Goal: Information Seeking & Learning: Learn about a topic

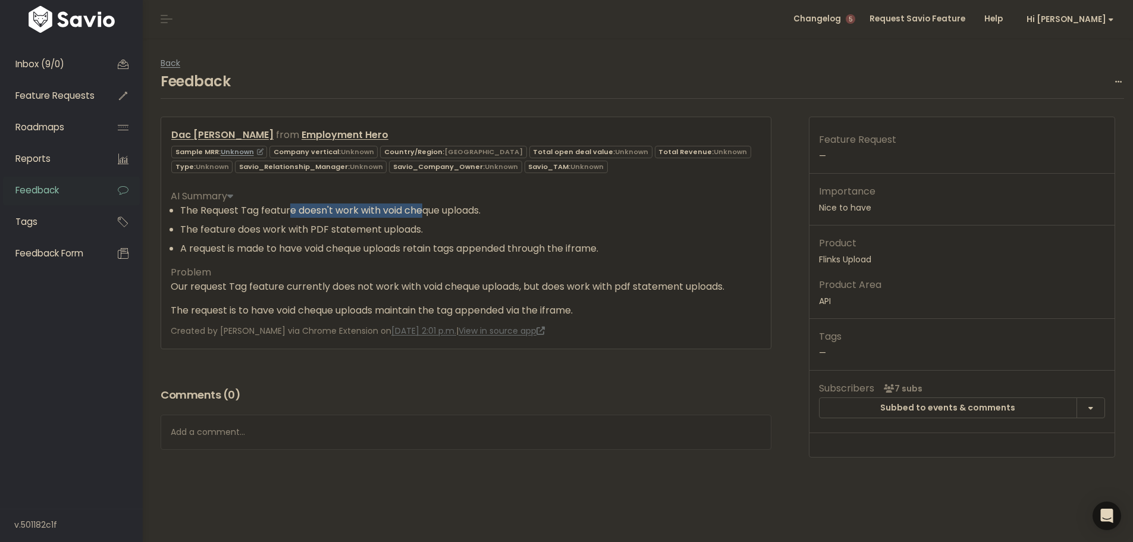
drag, startPoint x: 297, startPoint y: 212, endPoint x: 422, endPoint y: 214, distance: 124.9
click at [422, 214] on li "The Request Tag feature doesn't work with void cheque uploads." at bounding box center [470, 210] width 581 height 14
drag, startPoint x: 485, startPoint y: 216, endPoint x: 225, endPoint y: 211, distance: 260.6
click at [225, 211] on li "The Request Tag feature doesn't work with void cheque uploads." at bounding box center [470, 210] width 581 height 14
click at [309, 231] on li "The feature does work with PDF statement uploads." at bounding box center [470, 229] width 581 height 14
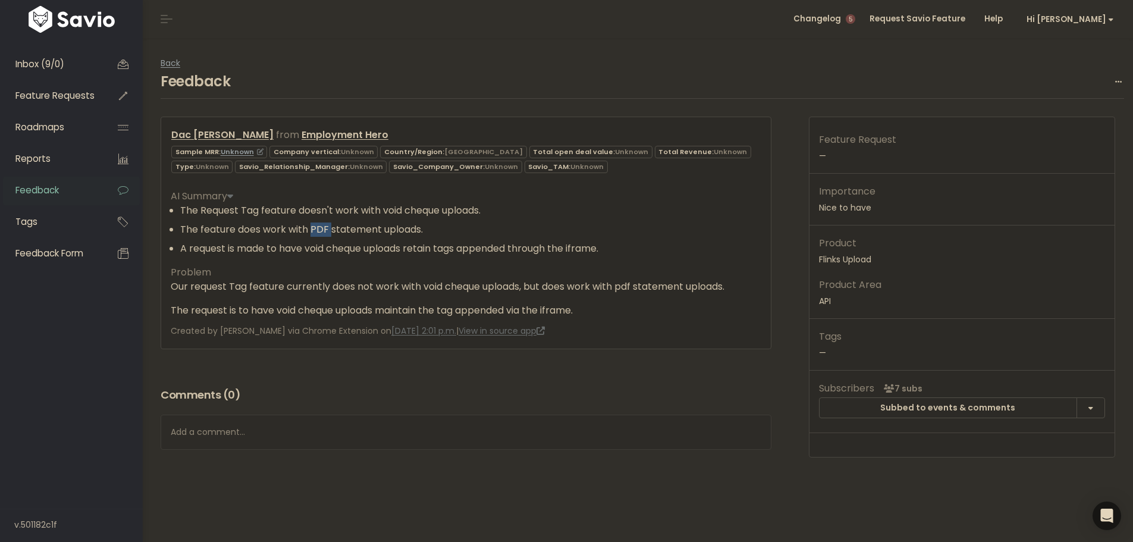
click at [310, 231] on li "The feature does work with PDF statement uploads." at bounding box center [470, 229] width 581 height 14
click at [849, 199] on p "Importance [GEOGRAPHIC_DATA] to have" at bounding box center [962, 199] width 286 height 32
click at [841, 199] on div at bounding box center [841, 199] width 0 height 0
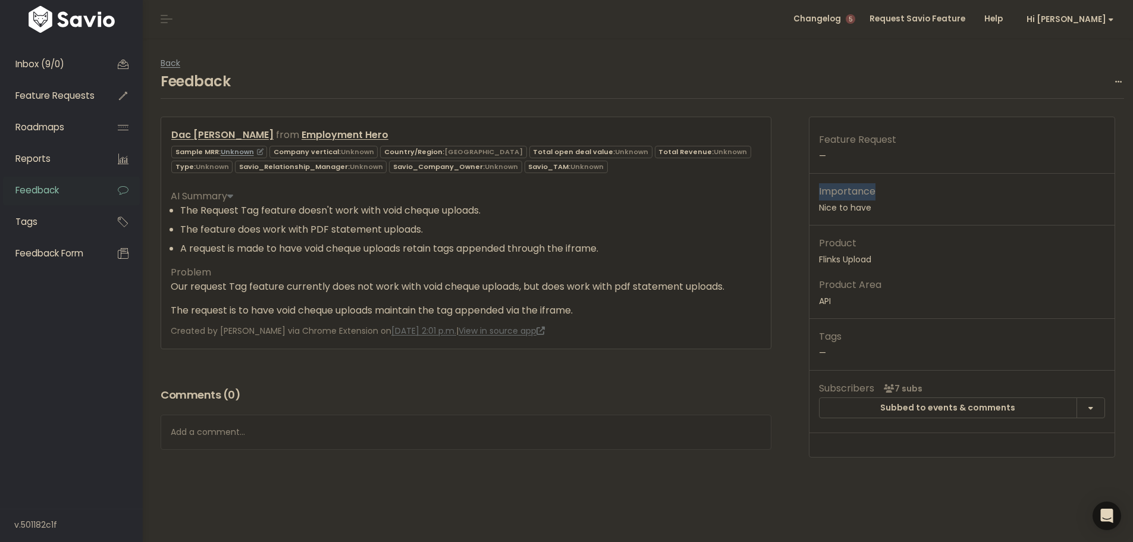
click at [309, 271] on div "AI Summary The Request Tag feature doesn't work with void cheque uploads. The f…" at bounding box center [466, 249] width 591 height 138
drag, startPoint x: 197, startPoint y: 211, endPoint x: 397, endPoint y: 206, distance: 200.0
click at [397, 206] on li "The Request Tag feature doesn't work with void cheque uploads." at bounding box center [470, 210] width 581 height 14
drag, startPoint x: 499, startPoint y: 209, endPoint x: 161, endPoint y: 210, distance: 338.5
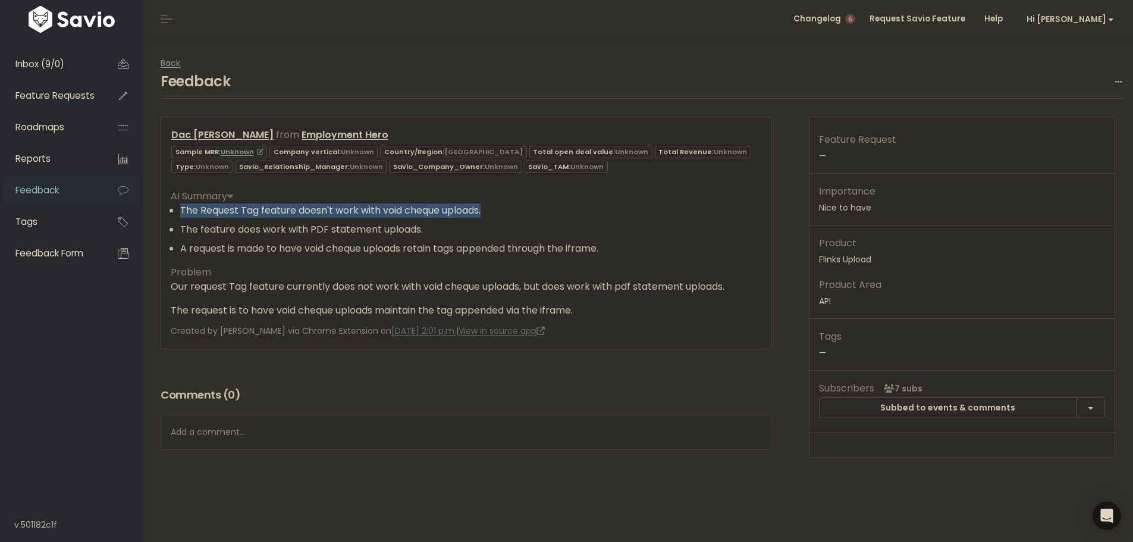
click at [161, 210] on div "Dac [PERSON_NAME] from Employment Hero" at bounding box center [466, 233] width 611 height 232
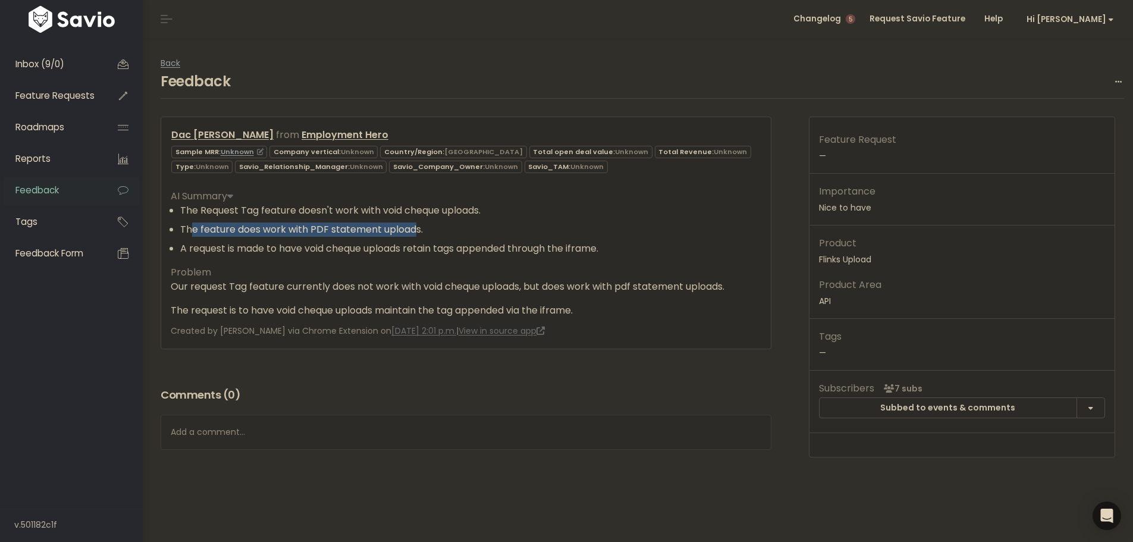
drag, startPoint x: 249, startPoint y: 233, endPoint x: 418, endPoint y: 232, distance: 169.0
click at [418, 232] on li "The feature does work with PDF statement uploads." at bounding box center [470, 229] width 581 height 14
drag, startPoint x: 181, startPoint y: 226, endPoint x: 457, endPoint y: 221, distance: 276.1
click at [456, 221] on ul "The Request Tag feature doesn't work with void cheque uploads. The feature does…" at bounding box center [466, 229] width 591 height 52
click at [185, 228] on li "The feature does work with PDF statement uploads." at bounding box center [470, 229] width 581 height 14
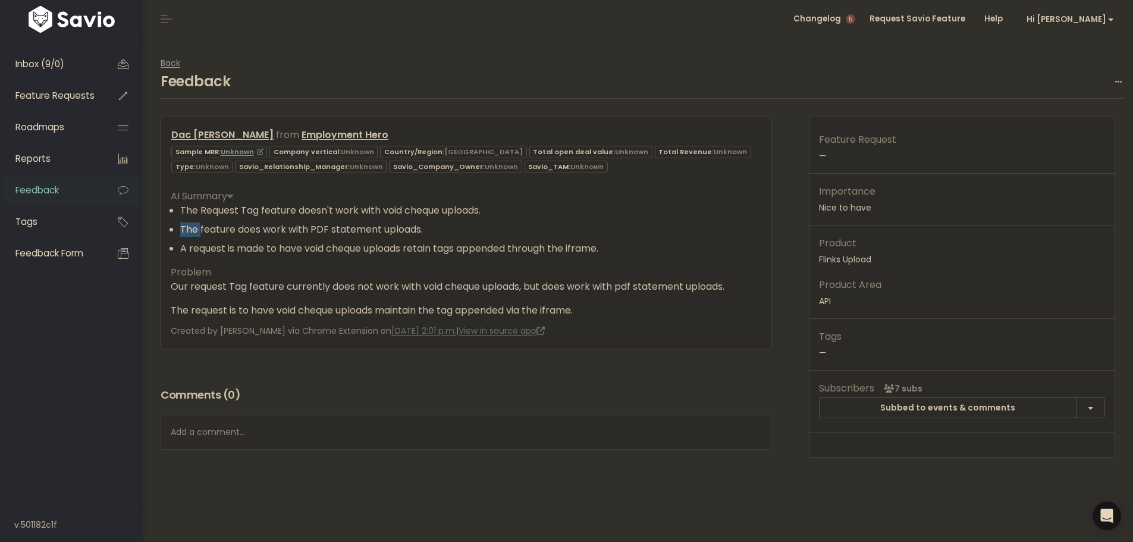
click at [185, 228] on li "The feature does work with PDF statement uploads." at bounding box center [470, 229] width 581 height 14
drag, startPoint x: 311, startPoint y: 228, endPoint x: 422, endPoint y: 225, distance: 111.3
click at [413, 225] on li "The feature does work with PDF statement uploads." at bounding box center [470, 229] width 581 height 14
drag, startPoint x: 274, startPoint y: 239, endPoint x: 444, endPoint y: 243, distance: 170.2
click at [435, 242] on ul "The Request Tag feature doesn't work with void cheque uploads. The feature does…" at bounding box center [466, 229] width 591 height 52
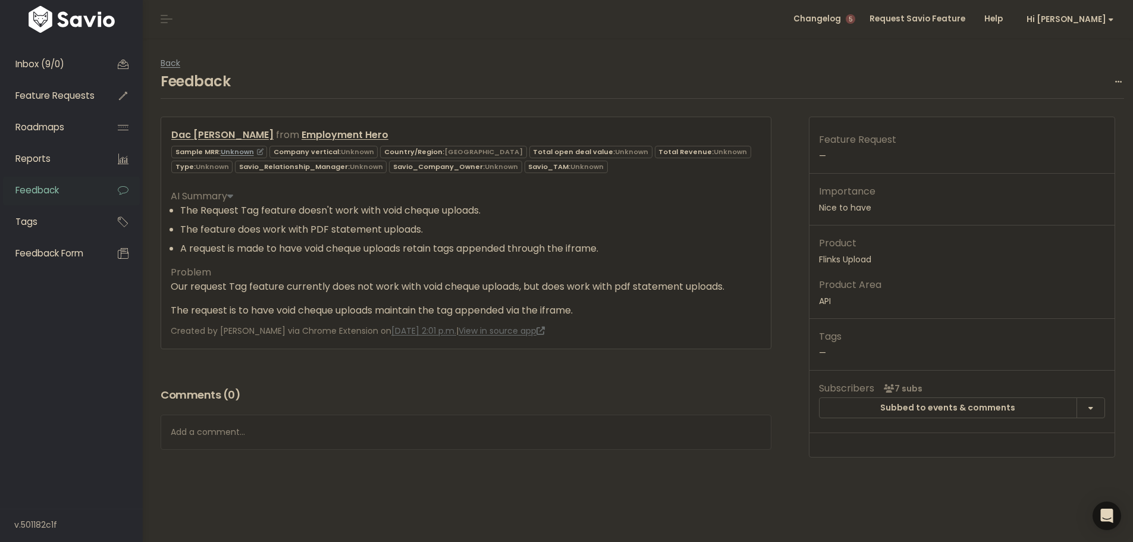
click at [601, 245] on li "A request is made to have void cheque uploads retain tags appended through the …" at bounding box center [470, 249] width 581 height 14
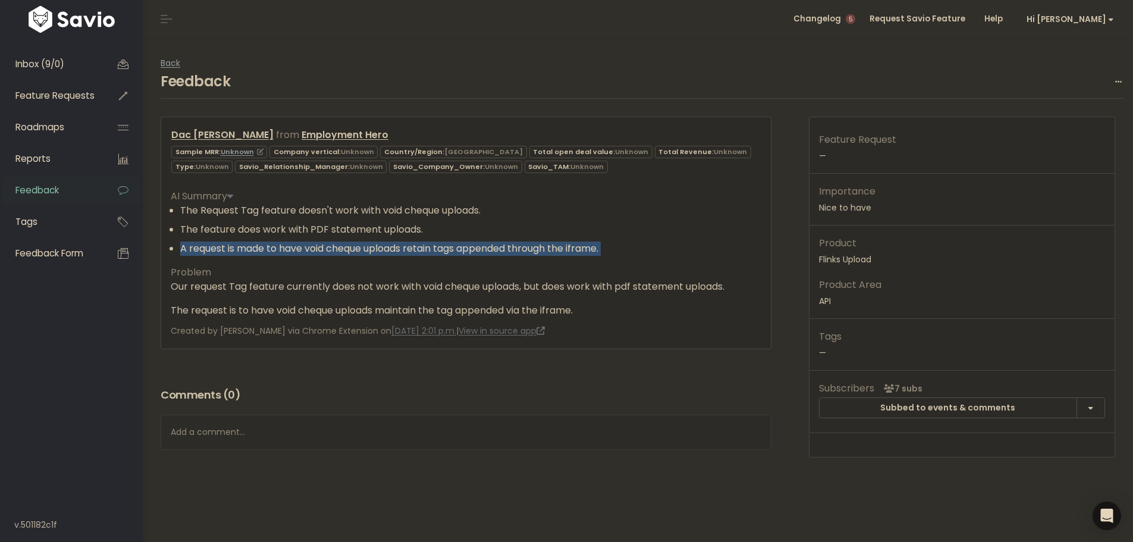
click at [601, 245] on li "A request is made to have void cheque uploads retain tags appended through the …" at bounding box center [470, 249] width 581 height 14
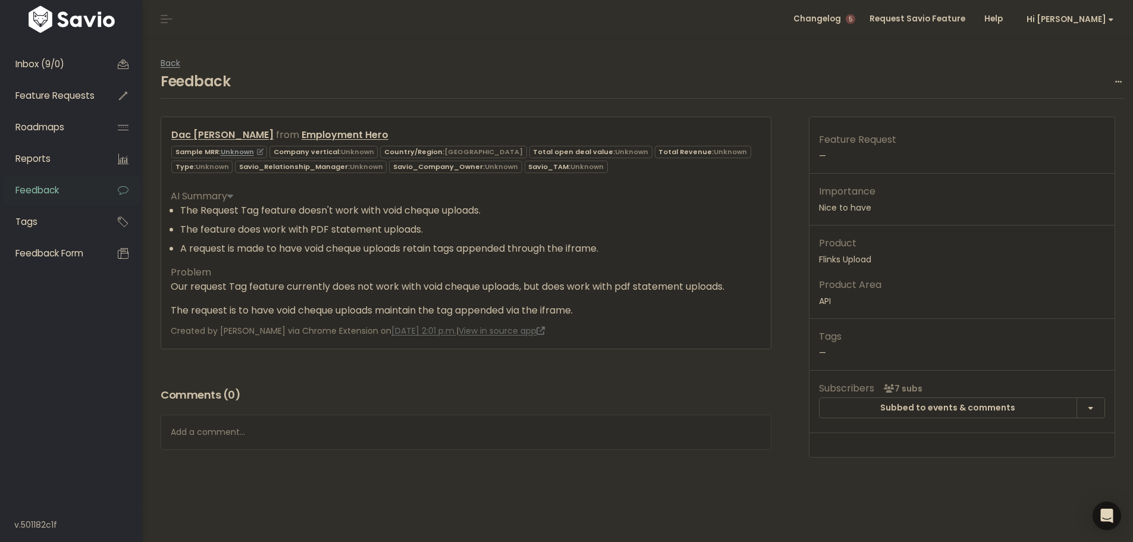
click at [173, 285] on p "Our request Tag feature currently does not work with void cheque uploads, but d…" at bounding box center [466, 287] width 591 height 14
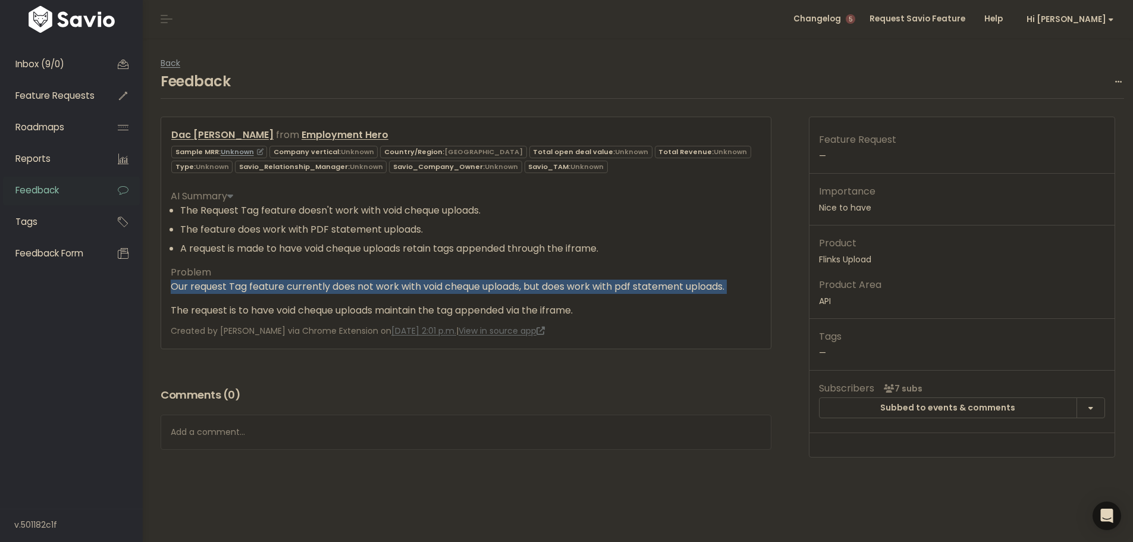
click at [173, 285] on p "Our request Tag feature currently does not work with void cheque uploads, but d…" at bounding box center [466, 287] width 591 height 14
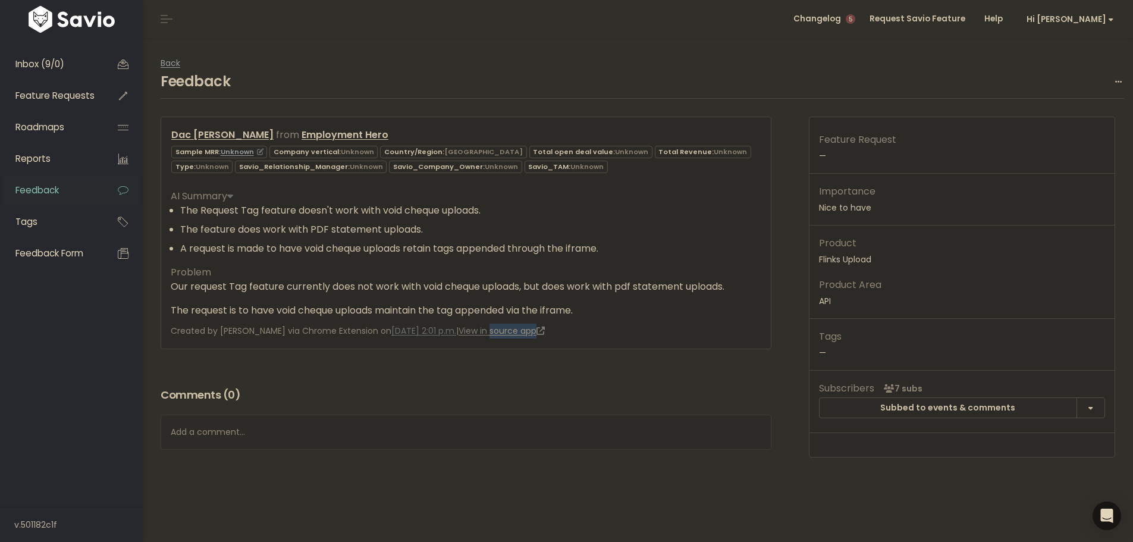
drag, startPoint x: 588, startPoint y: 324, endPoint x: 519, endPoint y: 326, distance: 69.6
click at [519, 326] on div "Dac [PERSON_NAME] from Employment Hero" at bounding box center [466, 233] width 611 height 232
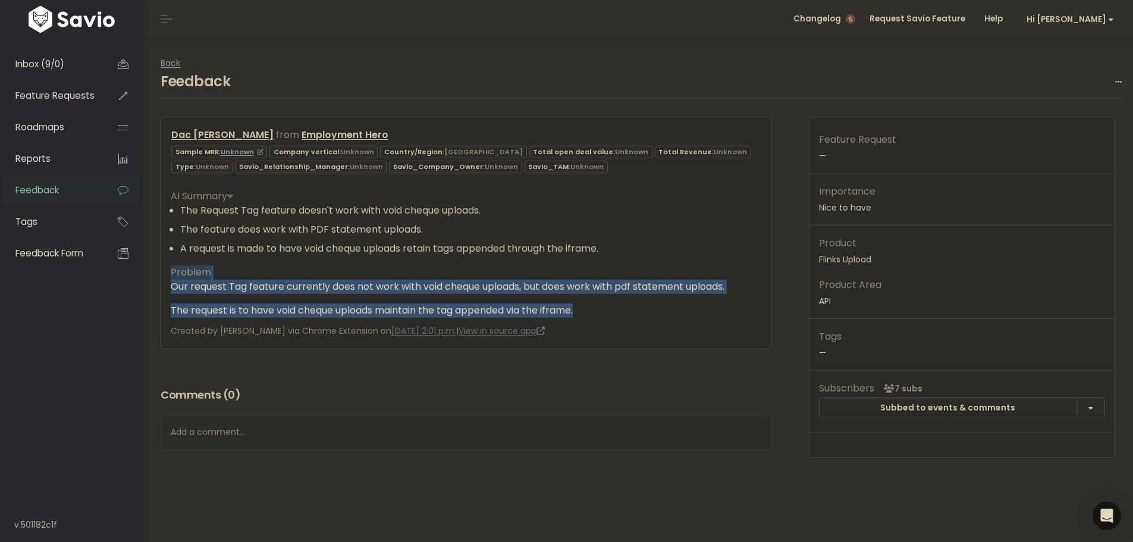
drag, startPoint x: 613, startPoint y: 308, endPoint x: 167, endPoint y: 272, distance: 447.7
click at [167, 278] on div "Dac [PERSON_NAME] from Employment Hero" at bounding box center [466, 233] width 611 height 232
copy div "Problem Our request Tag feature currently does not work with void cheque upload…"
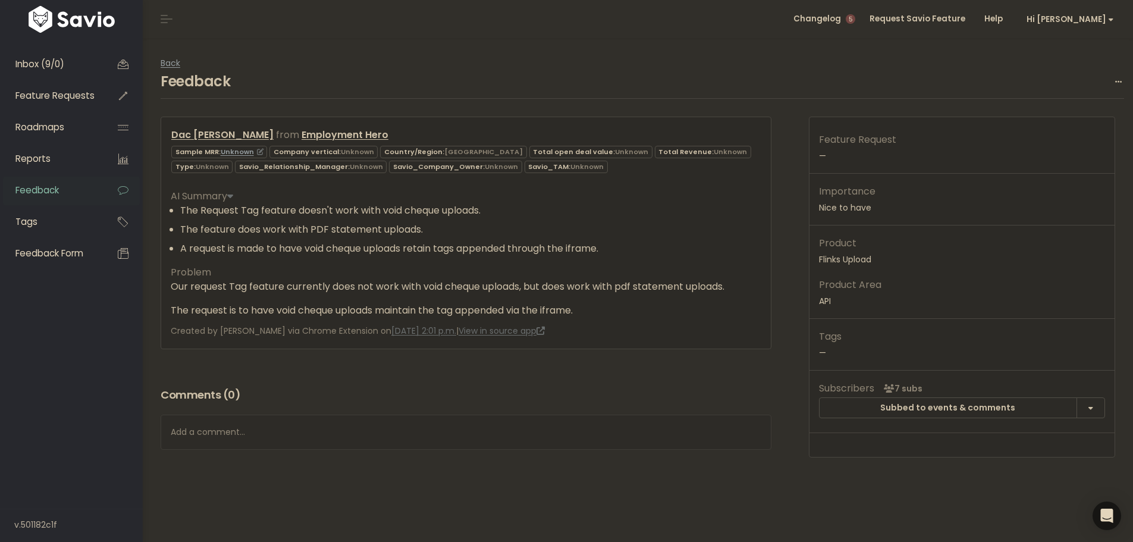
click at [189, 209] on li "The Request Tag feature doesn't work with void cheque uploads." at bounding box center [470, 210] width 581 height 14
click at [189, 210] on li "The Request Tag feature doesn't work with void cheque uploads." at bounding box center [470, 210] width 581 height 14
click at [225, 330] on span "Created by [PERSON_NAME] via Chrome Extension on [DATE] 2:01 p.m. | View in sou…" at bounding box center [358, 331] width 374 height 12
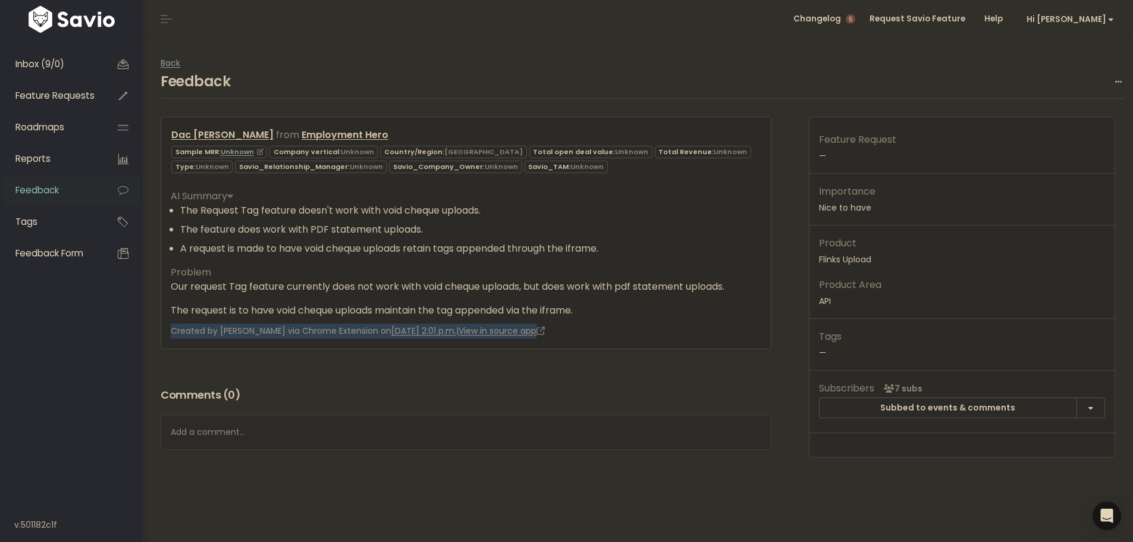
click at [225, 330] on span "Created by [PERSON_NAME] via Chrome Extension on [DATE] 2:01 p.m. | View in sou…" at bounding box center [358, 331] width 374 height 12
click at [270, 206] on li "The Request Tag feature doesn't work with void cheque uploads." at bounding box center [470, 210] width 581 height 14
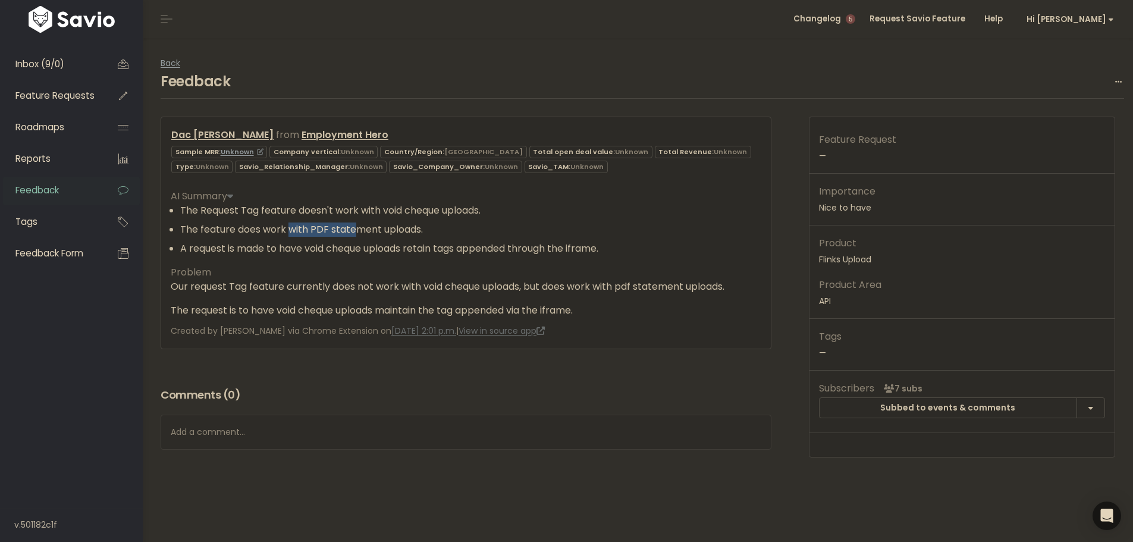
drag, startPoint x: 287, startPoint y: 228, endPoint x: 376, endPoint y: 227, distance: 89.3
click at [358, 228] on li "The feature does work with PDF statement uploads." at bounding box center [470, 229] width 581 height 14
click at [195, 250] on li "A request is made to have void cheque uploads retain tags appended through the …" at bounding box center [470, 249] width 581 height 14
